Goal: Task Accomplishment & Management: Use online tool/utility

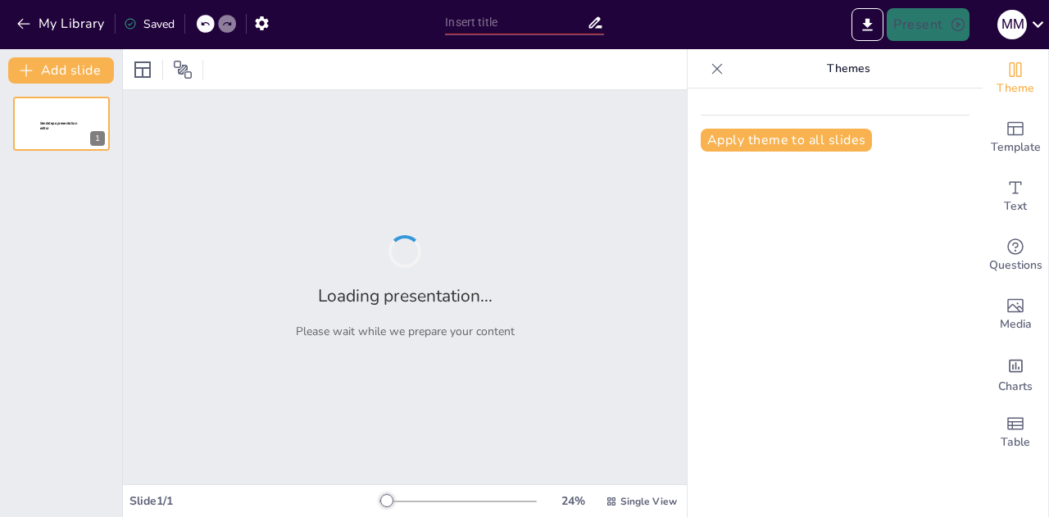
type input "Avances y Estrategias: Agroequipos [PERSON_NAME] hacia 2025"
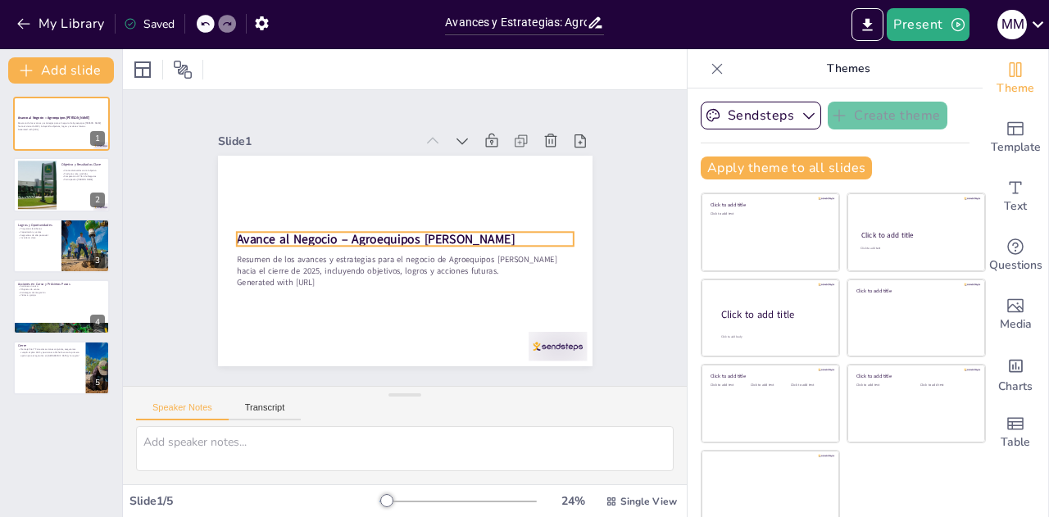
scroll to position [8, 0]
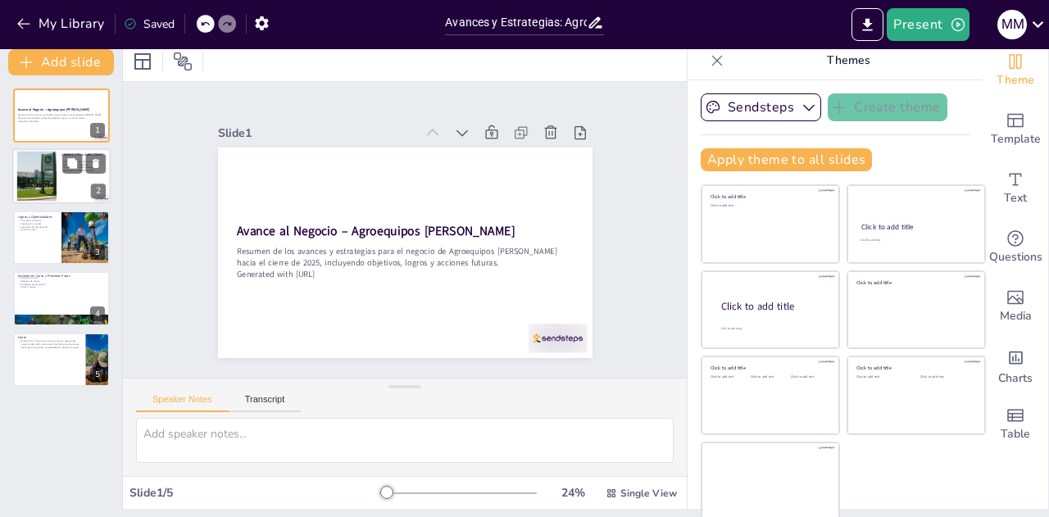
click at [41, 179] on div at bounding box center [36, 177] width 66 height 50
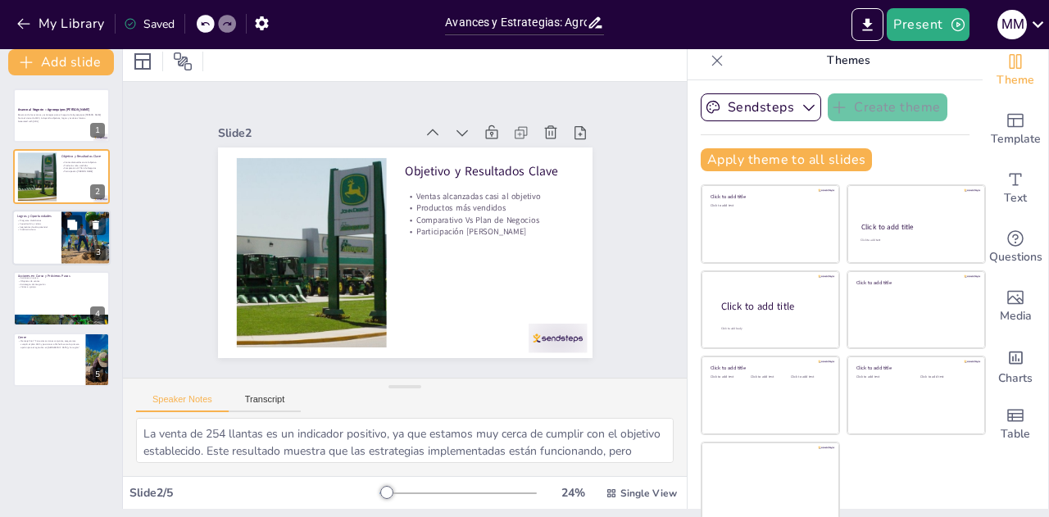
click at [38, 248] on div at bounding box center [61, 238] width 98 height 56
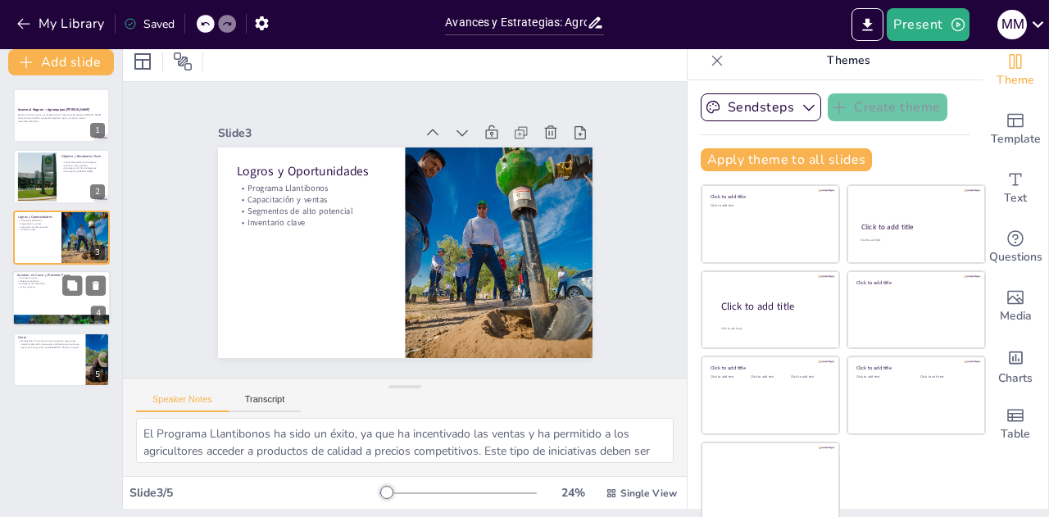
click at [39, 302] on div at bounding box center [61, 298] width 98 height 56
type textarea "Las acciones en curso son fundamentales para mantener el impulso y asegurar que…"
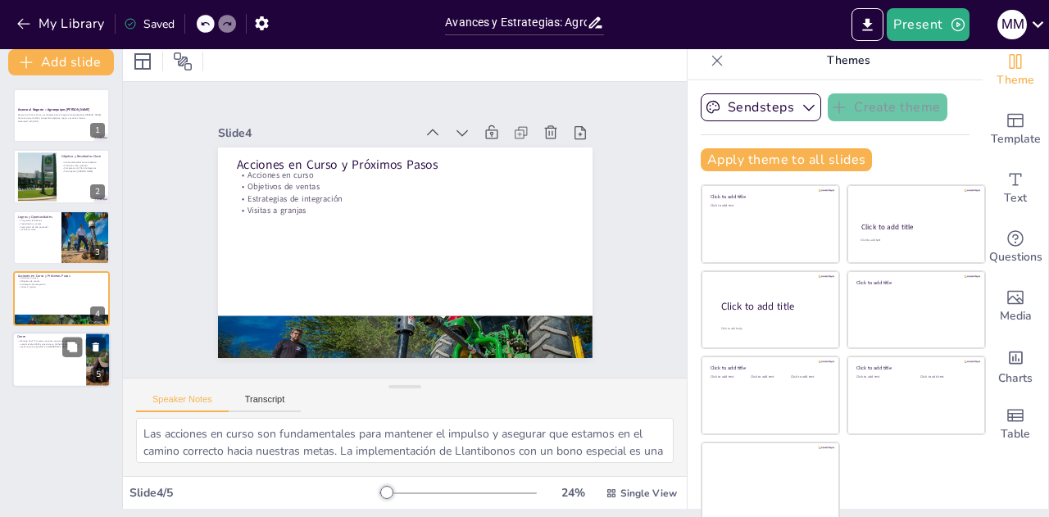
click at [41, 361] on div at bounding box center [61, 360] width 98 height 56
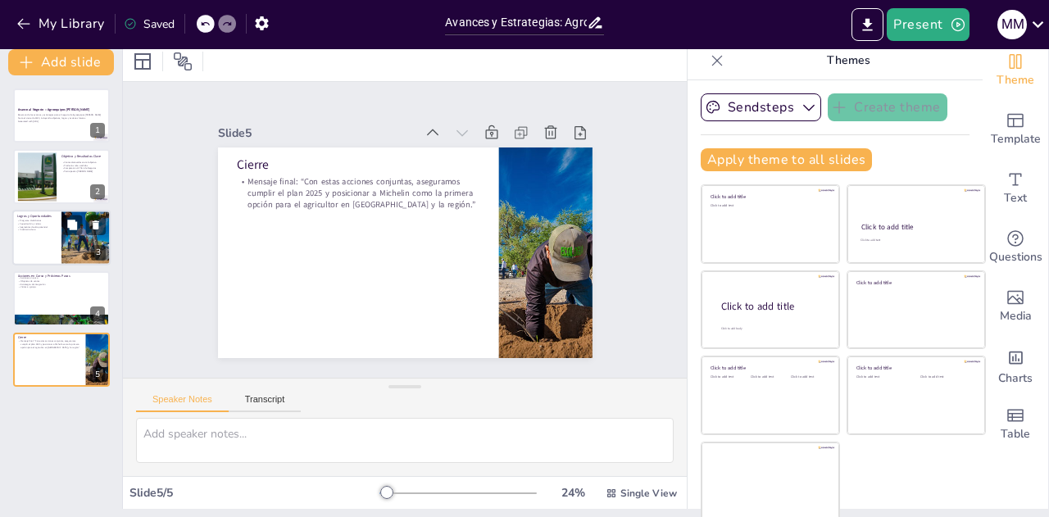
click at [37, 227] on p "Segmentos de alto potencial" at bounding box center [36, 226] width 39 height 3
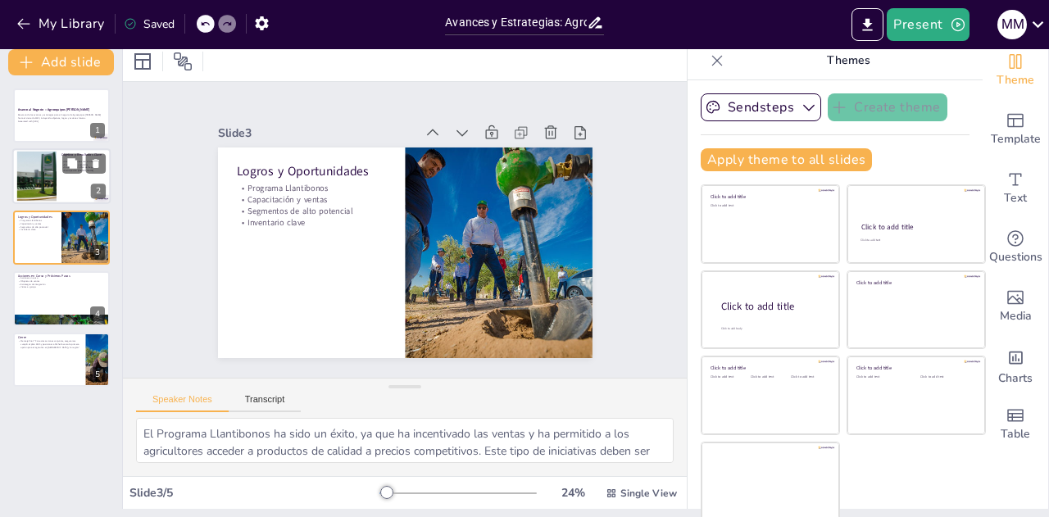
click at [38, 170] on div at bounding box center [36, 177] width 66 height 50
type textarea "La venta de 254 llantas es un indicador positivo, ya que estamos muy cerca de c…"
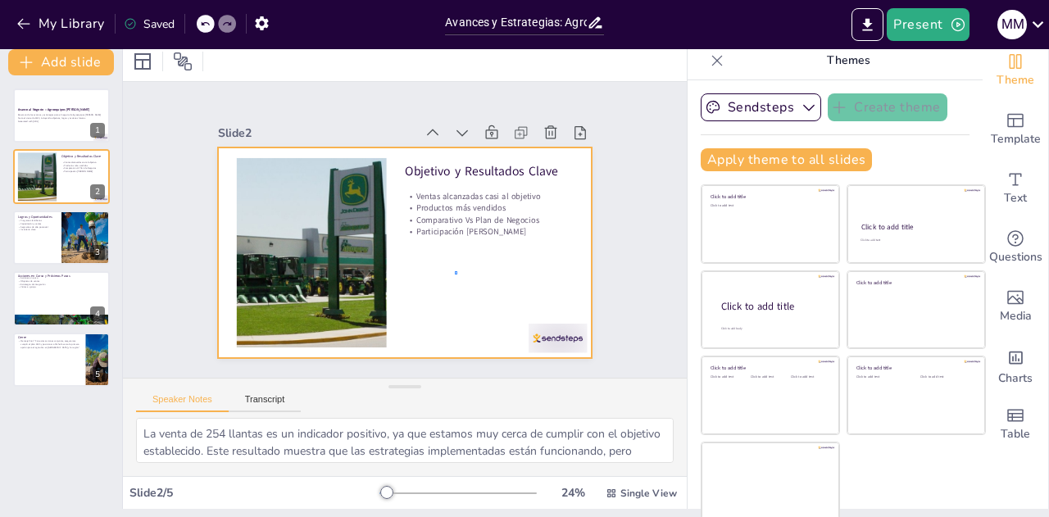
click at [457, 271] on div at bounding box center [416, 250] width 429 height 370
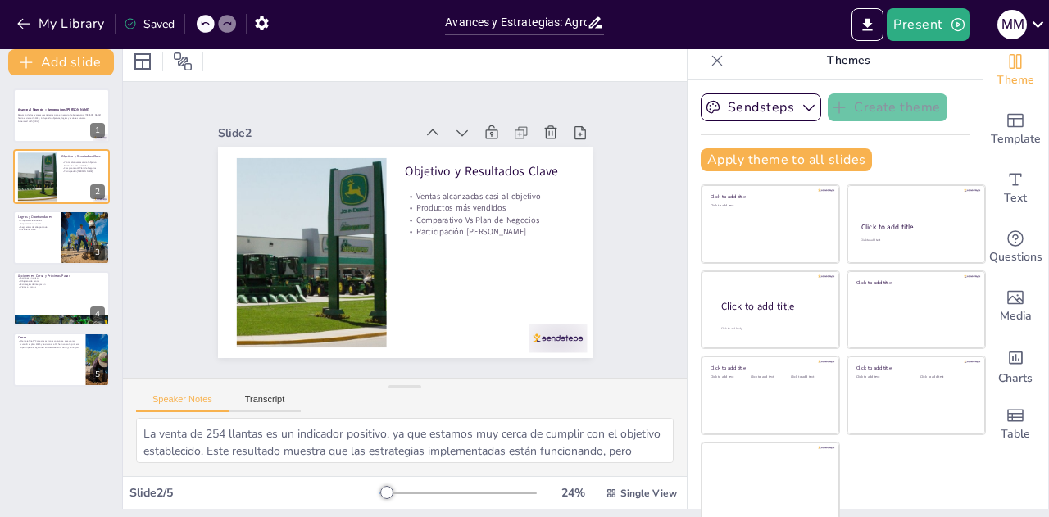
scroll to position [0, 0]
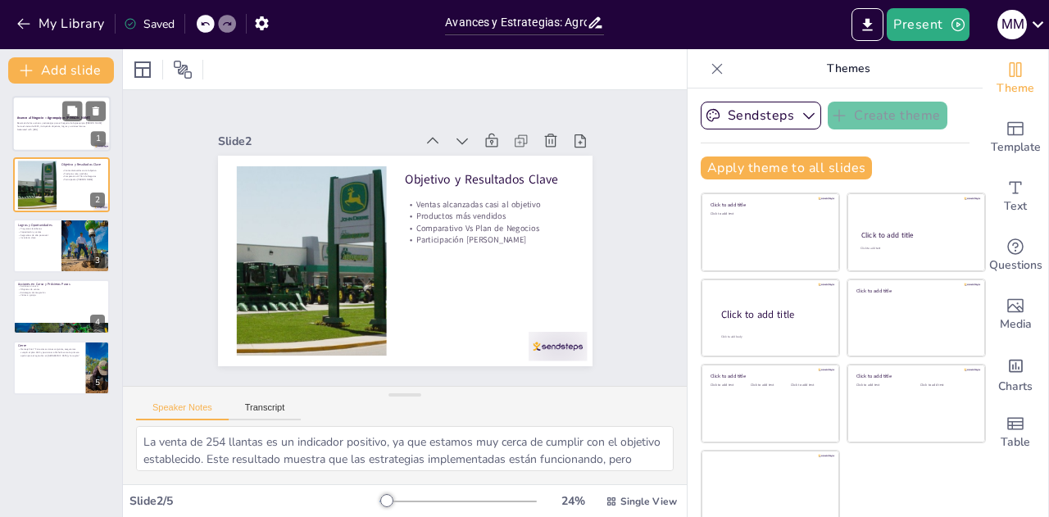
click at [48, 134] on div at bounding box center [61, 124] width 98 height 56
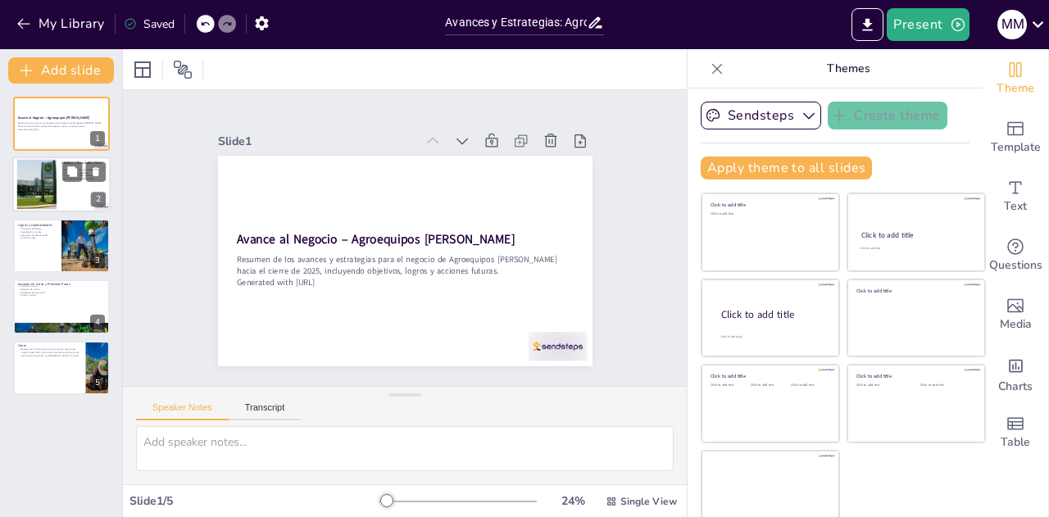
click at [48, 184] on div at bounding box center [36, 185] width 66 height 50
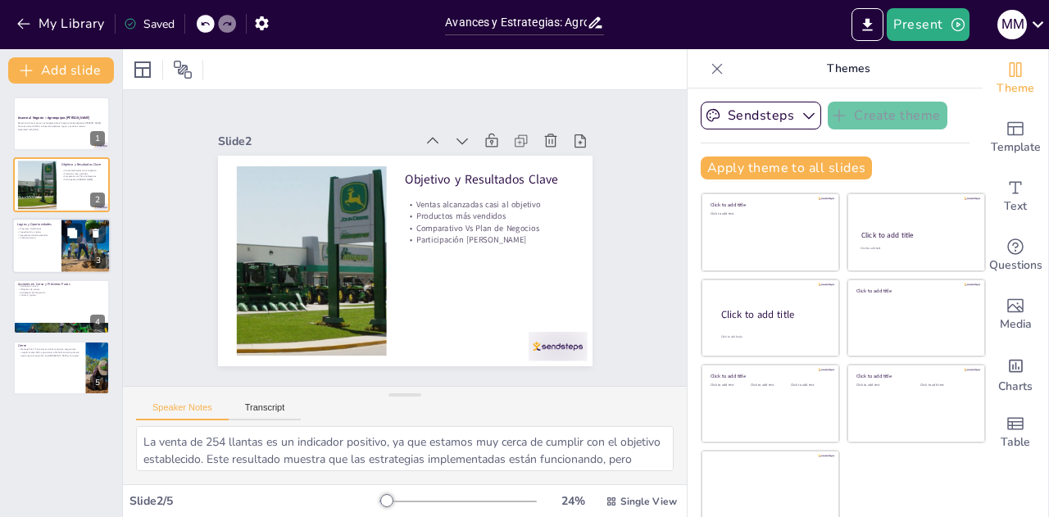
click at [51, 218] on div "Avance al Negocio – Agroequipos [PERSON_NAME] Resumen de los avances y estrateg…" at bounding box center [61, 246] width 122 height 298
click at [51, 252] on div at bounding box center [61, 246] width 98 height 56
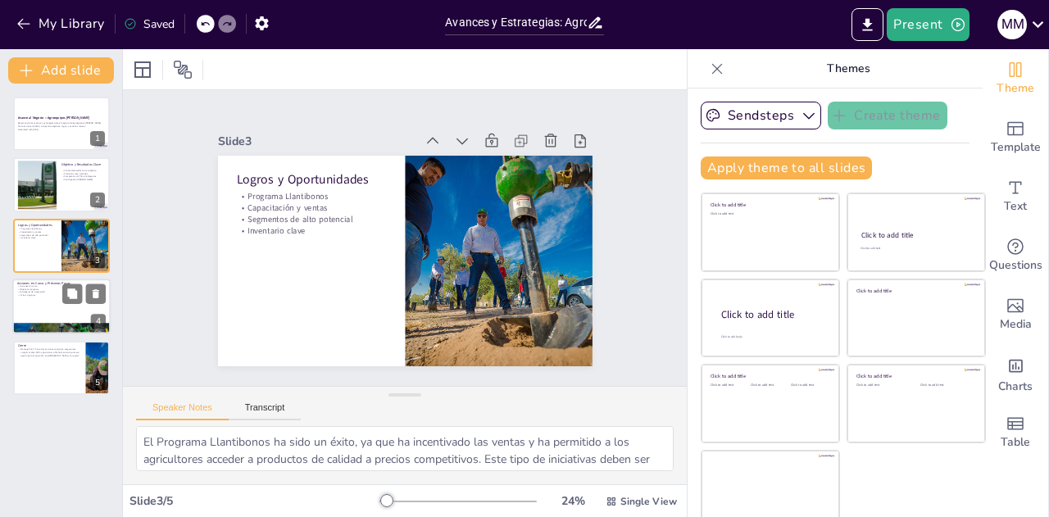
click at [49, 298] on div at bounding box center [61, 307] width 98 height 56
type textarea "Las acciones en curso son fundamentales para mantener el impulso y asegurar que…"
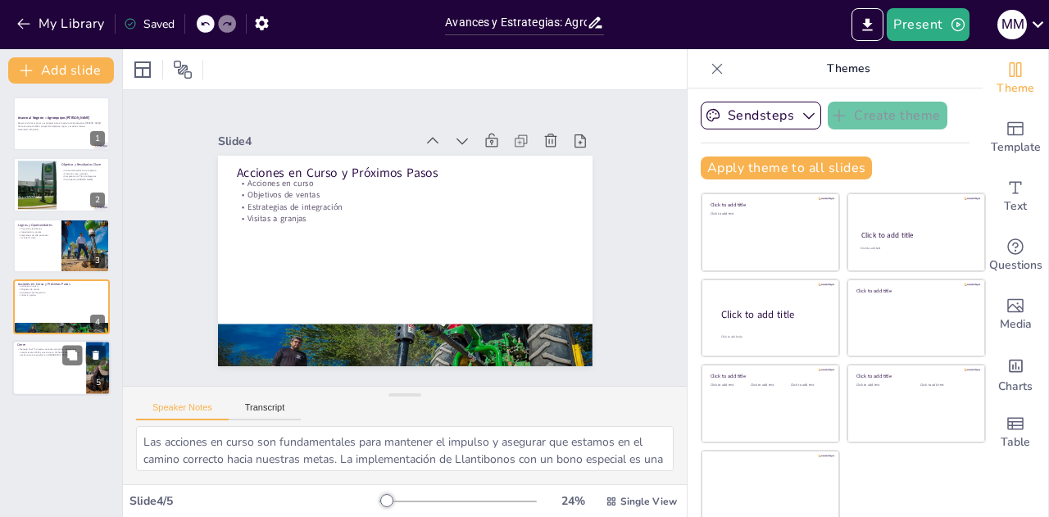
click at [47, 348] on p "Mensaje final: “Con estas acciones conjuntas, aseguramos cumplir el plan 2025 y…" at bounding box center [49, 351] width 64 height 9
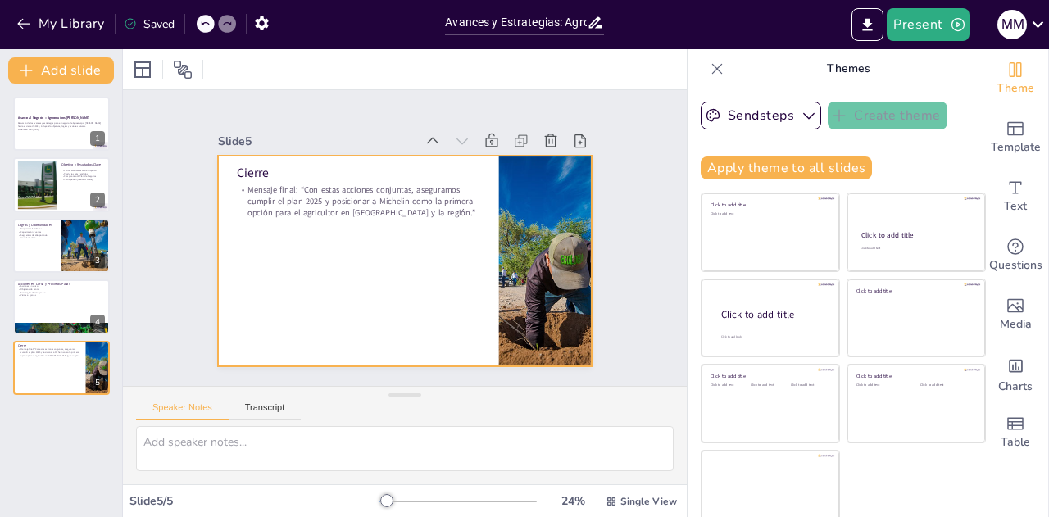
scroll to position [8, 0]
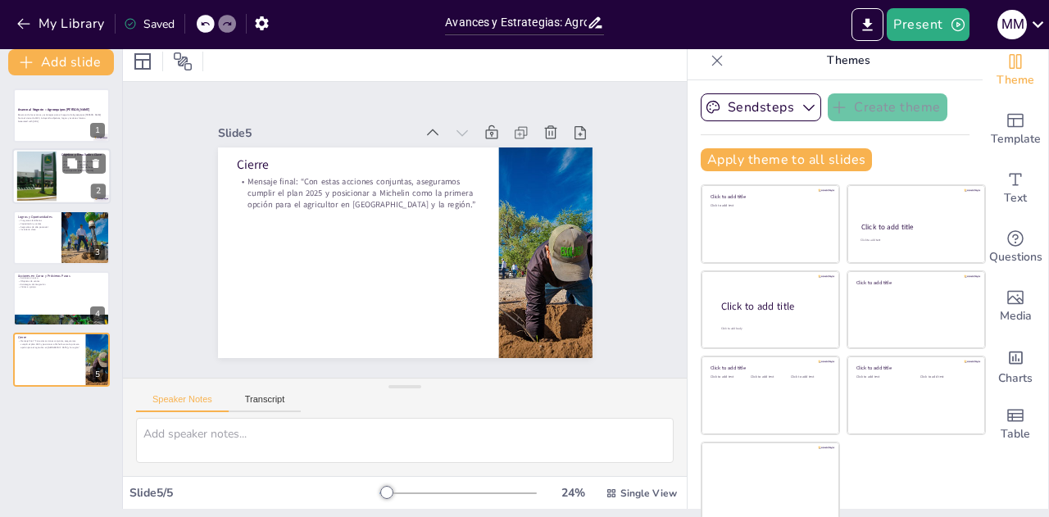
click at [64, 189] on div at bounding box center [61, 177] width 98 height 56
type textarea "La venta de 254 llantas es un indicador positivo, ya que estamos muy cerca de c…"
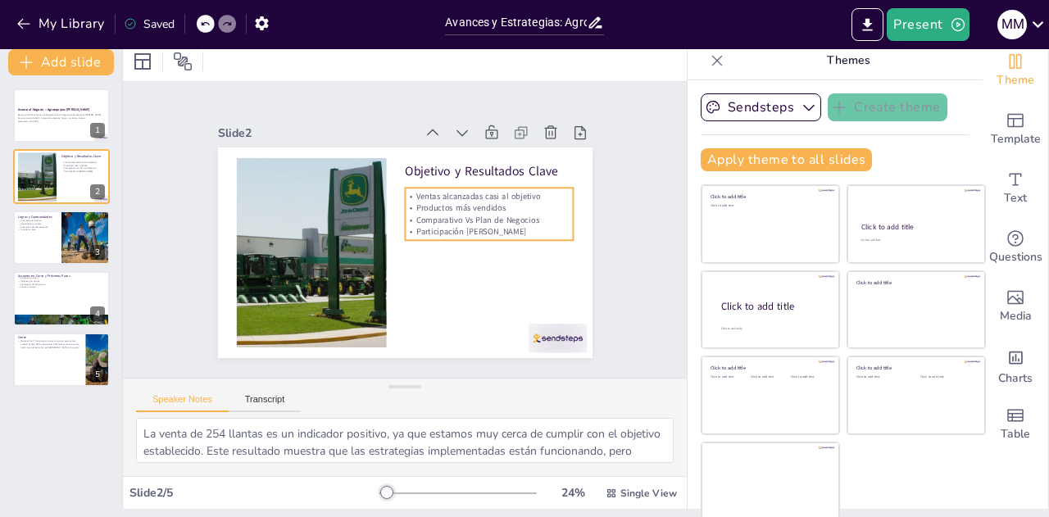
click at [440, 215] on p "Comparativo Vs Plan de Negocios" at bounding box center [488, 246] width 164 height 63
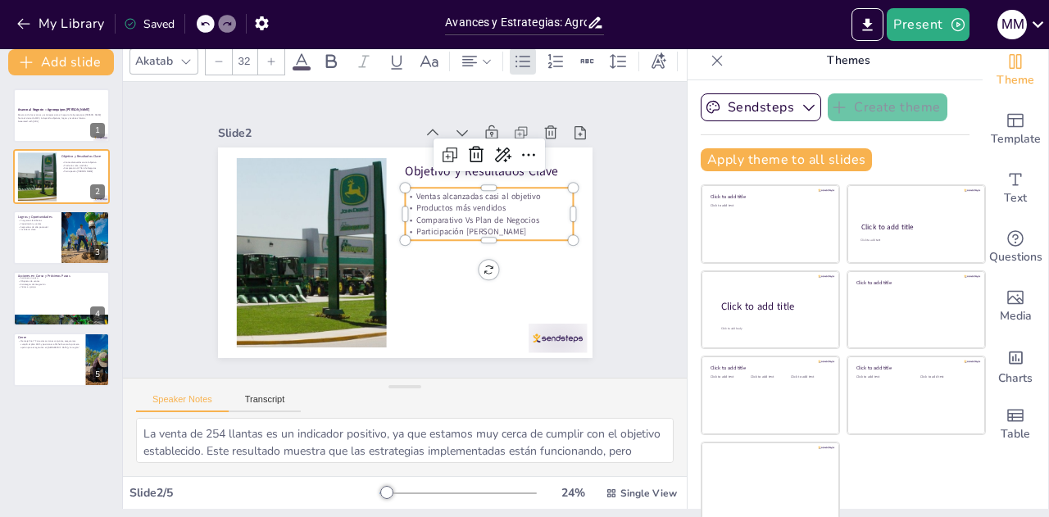
click at [408, 227] on p "Participación [PERSON_NAME]" at bounding box center [361, 302] width 94 height 152
click at [384, 188] on p "Ventas alcanzadas casi al objetivo" at bounding box center [323, 189] width 121 height 133
